Goal: Information Seeking & Learning: Learn about a topic

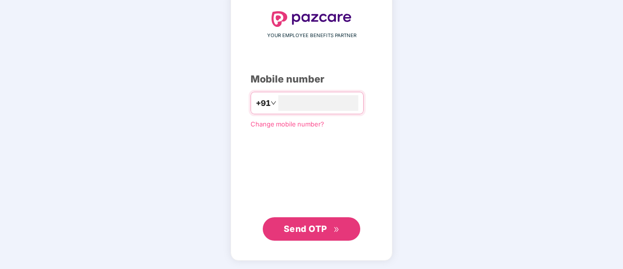
type input "**********"
click at [320, 231] on span "Send OTP" at bounding box center [305, 228] width 43 height 10
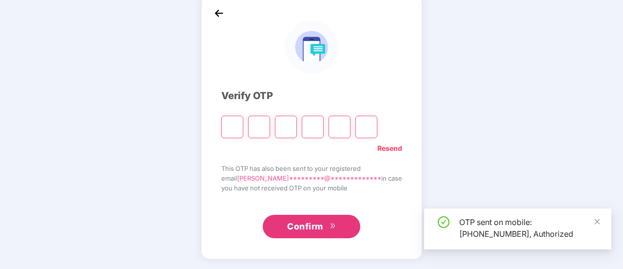
scroll to position [49, 0]
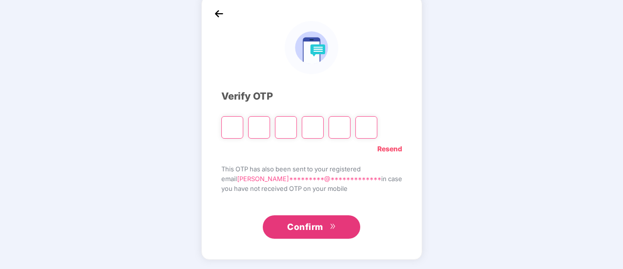
type input "*"
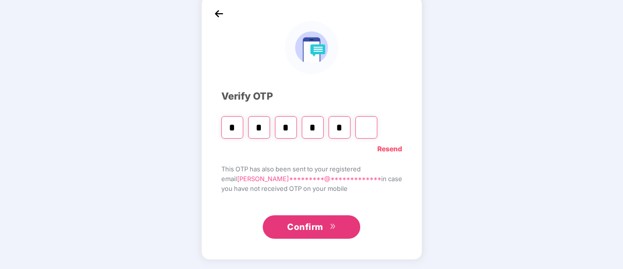
type input "*"
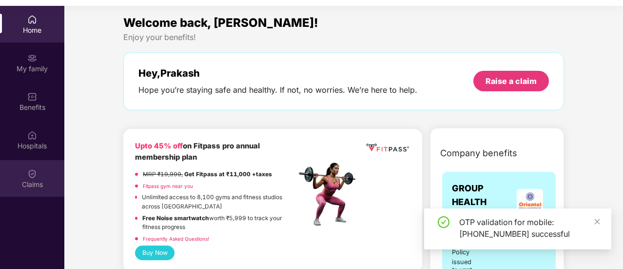
click at [34, 181] on div "Claims" at bounding box center [32, 184] width 64 height 10
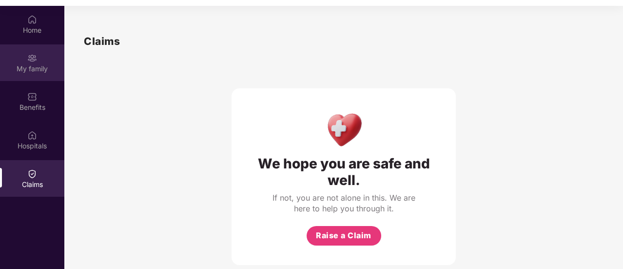
click at [27, 66] on div "My family" at bounding box center [32, 69] width 64 height 10
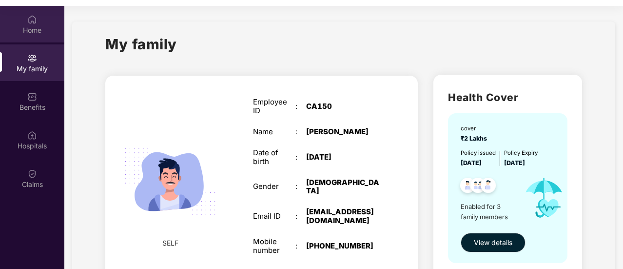
click at [25, 22] on div "Home" at bounding box center [32, 24] width 64 height 37
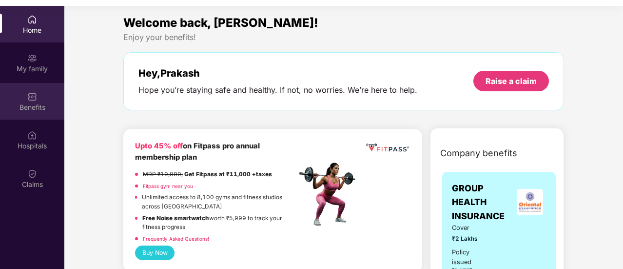
click at [40, 102] on div "Benefits" at bounding box center [32, 107] width 64 height 10
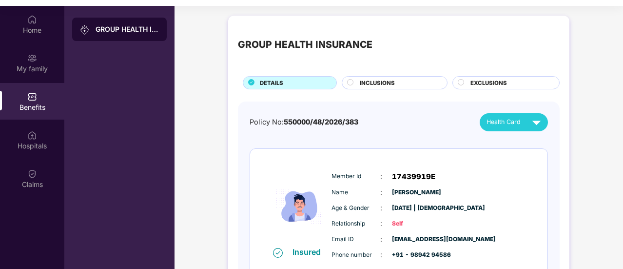
click at [356, 85] on div "INCLUSIONS" at bounding box center [398, 84] width 87 height 10
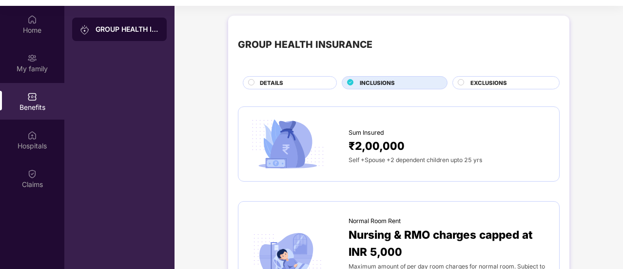
click at [484, 79] on span "EXCLUSIONS" at bounding box center [489, 83] width 37 height 9
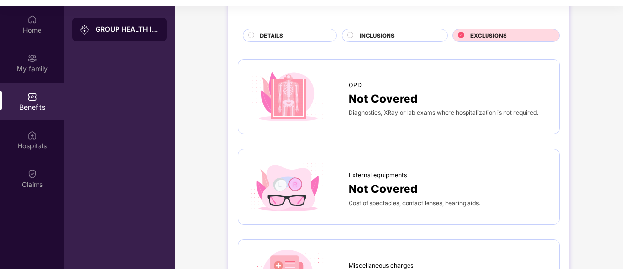
scroll to position [146, 0]
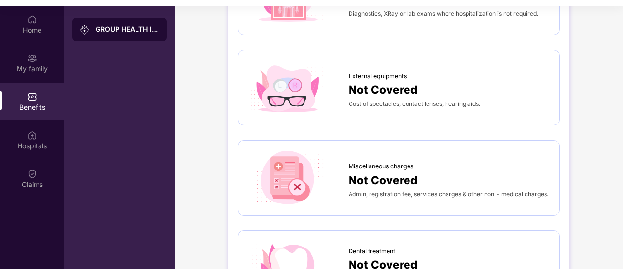
click at [95, 36] on div "GROUP HEALTH INSURANCE" at bounding box center [119, 29] width 95 height 23
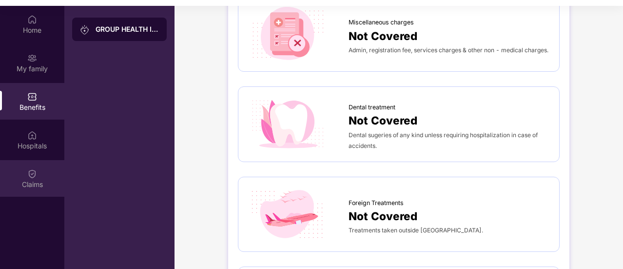
scroll to position [293, 0]
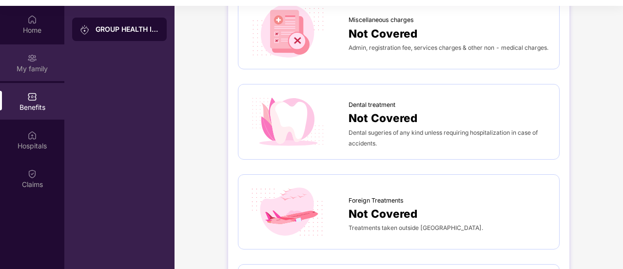
click at [20, 70] on div "My family" at bounding box center [32, 69] width 64 height 10
